Goal: Transaction & Acquisition: Download file/media

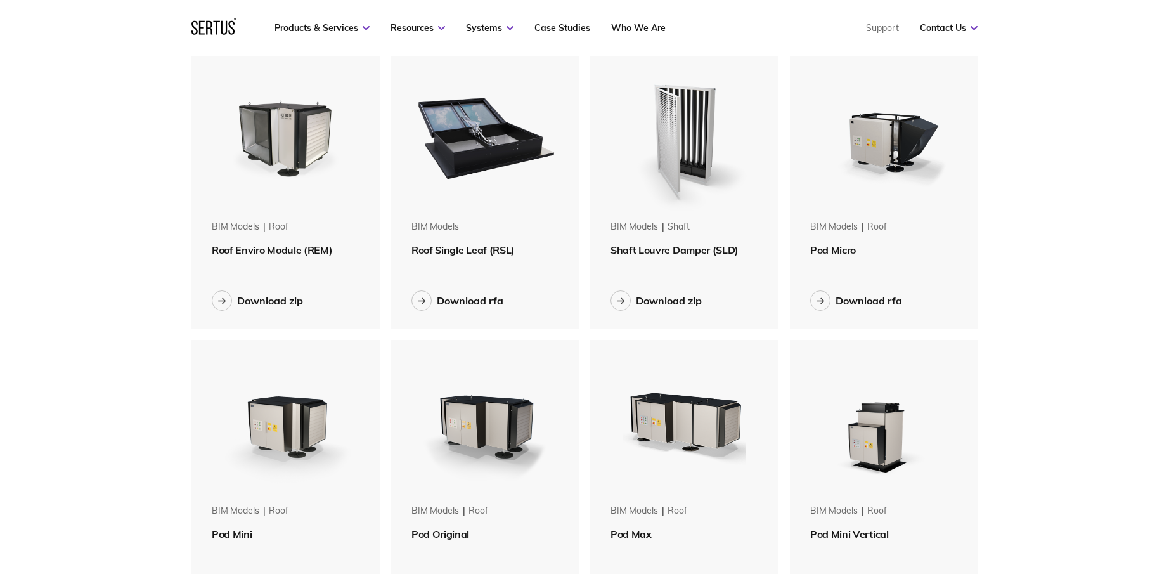
scroll to position [63, 0]
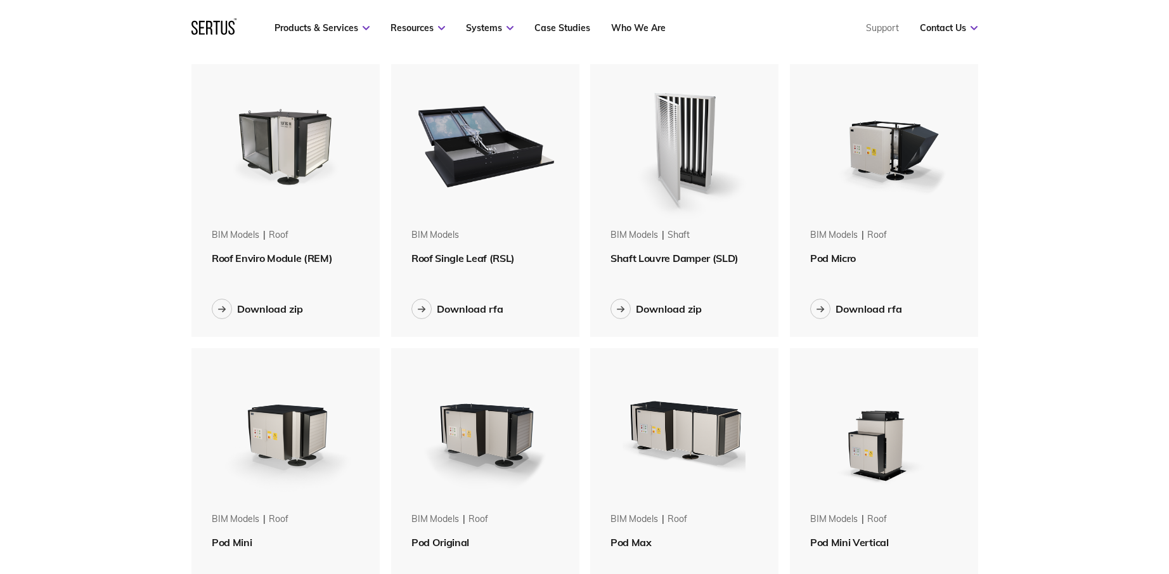
click at [279, 261] on span "Roof Enviro Module (REM)" at bounding box center [272, 258] width 120 height 13
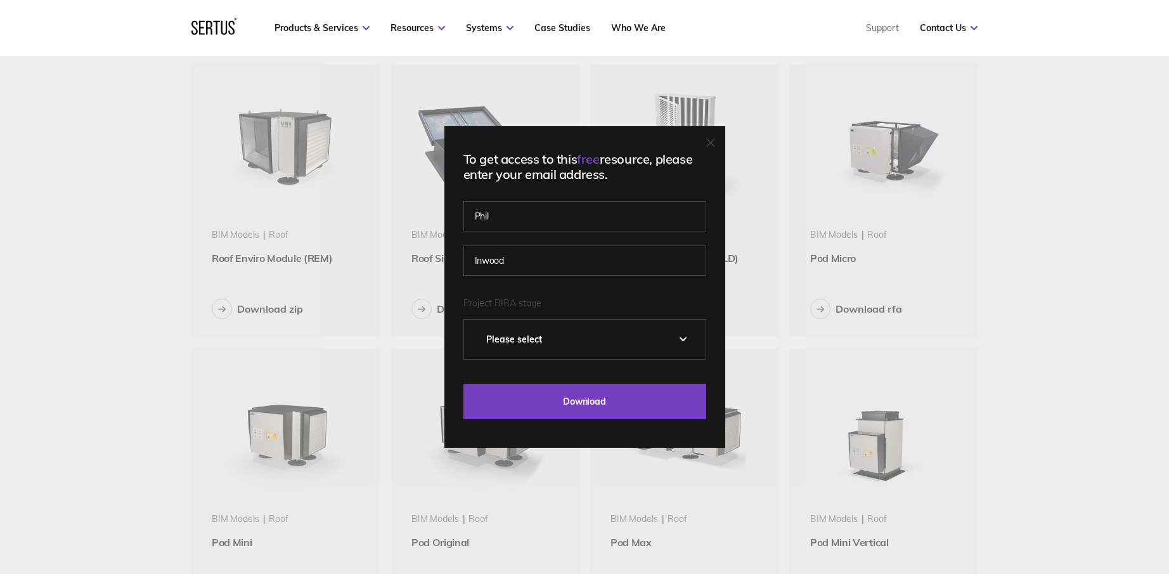
click at [714, 144] on icon at bounding box center [711, 143] width 8 height 8
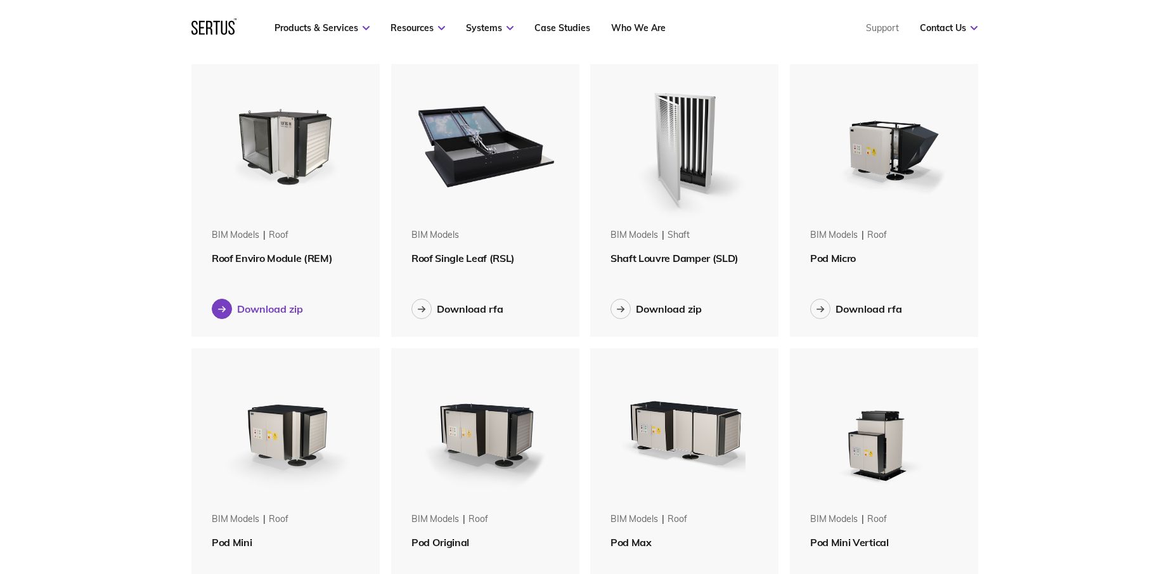
click at [254, 308] on div "Download zip" at bounding box center [270, 308] width 66 height 13
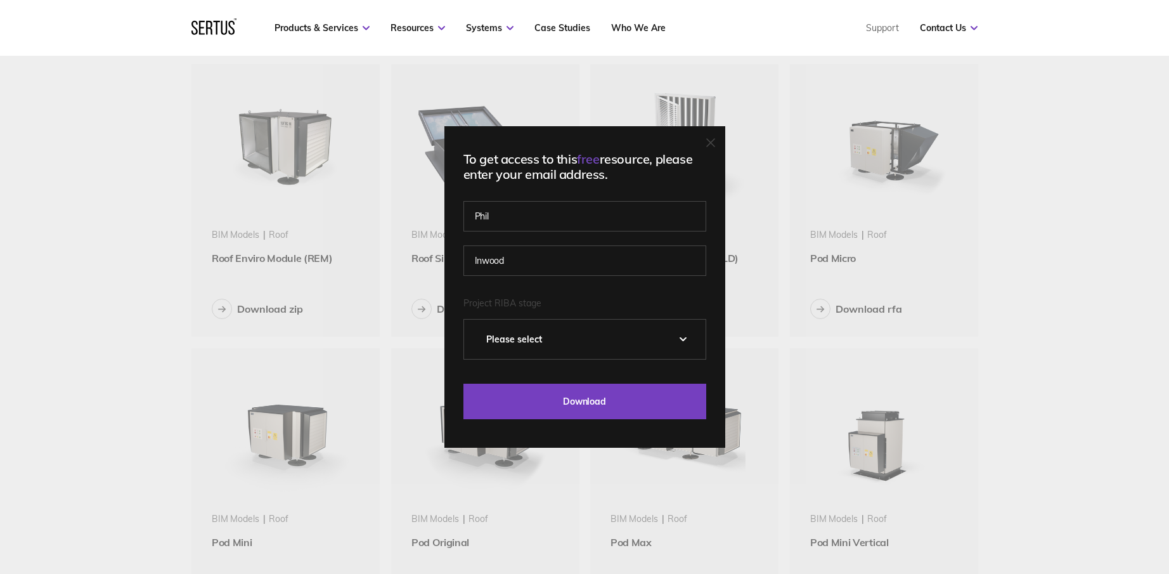
click at [615, 340] on select "Please Select 0 – Strategic Definition 1 - Preparation & Brief 2 - Concept Desi…" at bounding box center [584, 338] width 241 height 39
click at [582, 340] on select "Please Select 0 – Strategic Definition 1 - Preparation & Brief 2 - Concept Desi…" at bounding box center [584, 338] width 241 height 39
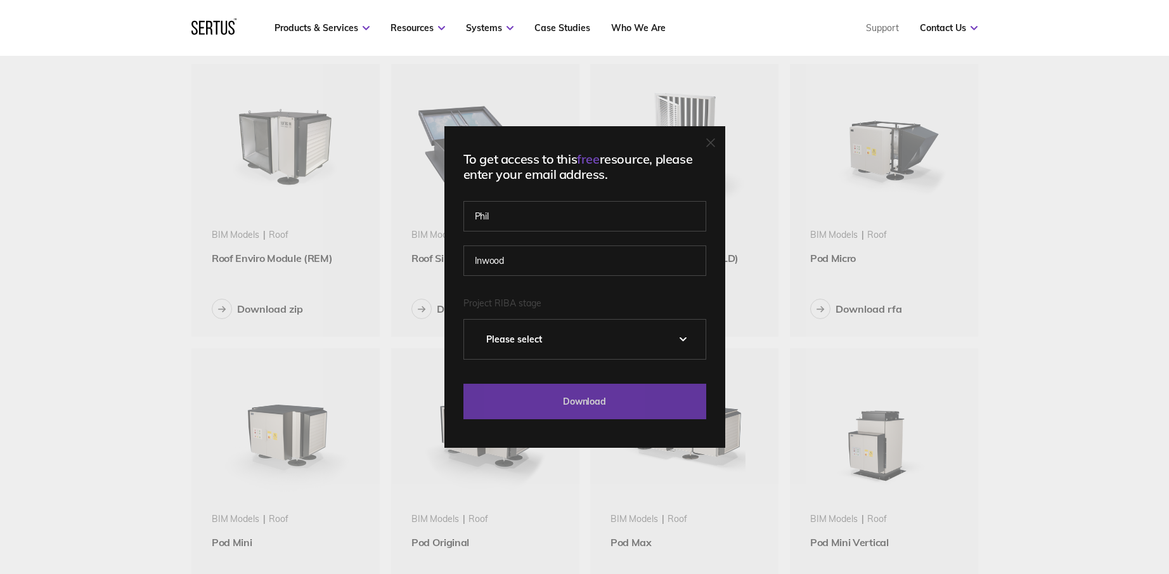
click at [581, 394] on input "Download" at bounding box center [584, 400] width 243 height 35
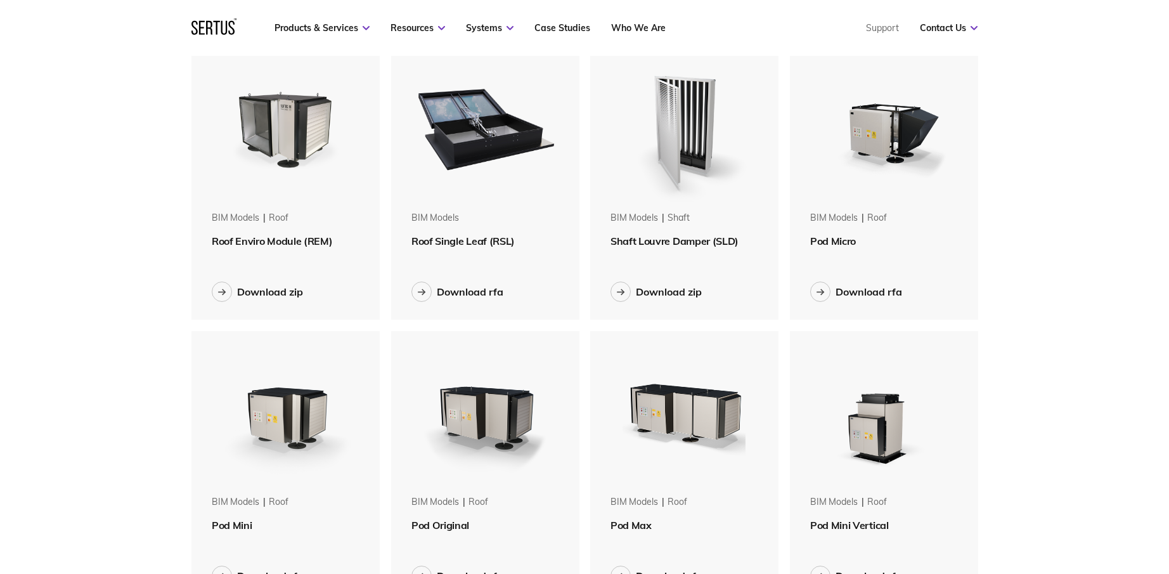
scroll to position [254, 0]
